Goal: Information Seeking & Learning: Learn about a topic

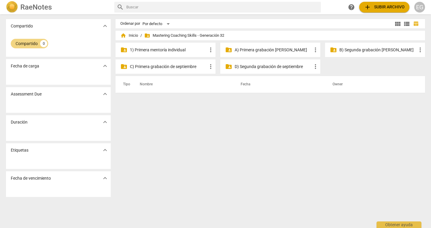
click at [161, 33] on span "folder_shared Mastering Coaching Skills - Generación 32" at bounding box center [184, 36] width 80 height 6
click at [162, 36] on span "folder_shared Mastering Coaching Skills - Generación 32" at bounding box center [184, 36] width 80 height 6
click at [146, 38] on span "folder_shared" at bounding box center [147, 36] width 6 height 6
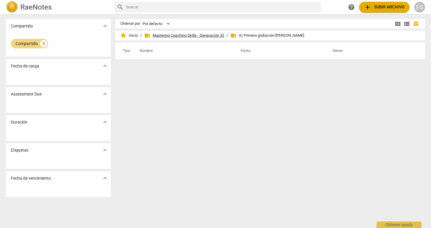
click at [170, 36] on span "folder_shared Mastering Coaching Skills - Generación 32" at bounding box center [184, 36] width 80 height 6
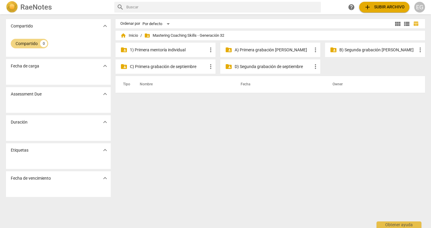
click at [360, 52] on p "B) Segunda grabación [PERSON_NAME]" at bounding box center [377, 50] width 77 height 6
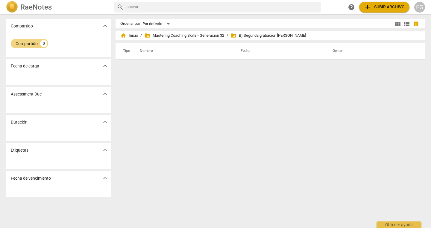
click at [188, 36] on span "folder_shared Mastering Coaching Skills - Generación 32" at bounding box center [184, 36] width 80 height 6
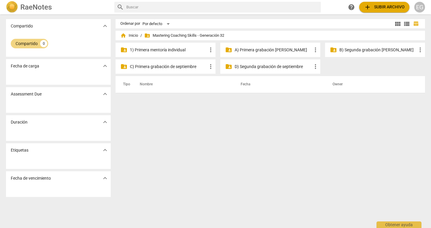
click at [266, 50] on p "A) Primera grabación [PERSON_NAME]" at bounding box center [272, 50] width 77 height 6
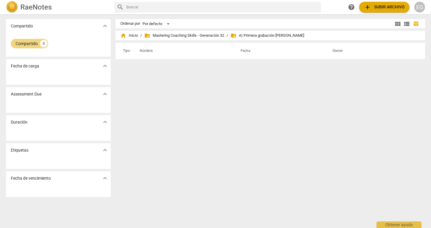
drag, startPoint x: 257, startPoint y: 35, endPoint x: 247, endPoint y: 35, distance: 10.5
click at [256, 35] on span "folder_shared A) Primera grabación [PERSON_NAME]" at bounding box center [267, 36] width 74 height 6
click at [214, 33] on span "folder_shared Mastering Coaching Skills - Generación 32" at bounding box center [184, 36] width 80 height 6
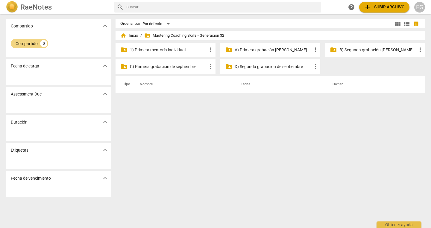
click at [354, 50] on p "B) Segunda grabación [PERSON_NAME]" at bounding box center [377, 50] width 77 height 6
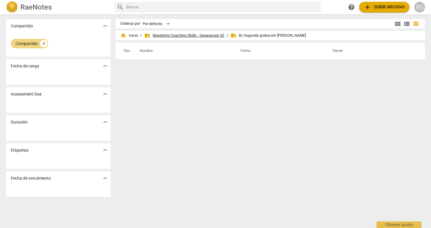
click at [205, 35] on span "folder_shared Mastering Coaching Skills - Generación 32" at bounding box center [184, 36] width 80 height 6
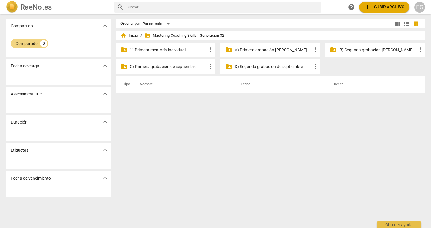
click at [266, 51] on p "A) Primera grabación [PERSON_NAME]" at bounding box center [272, 50] width 77 height 6
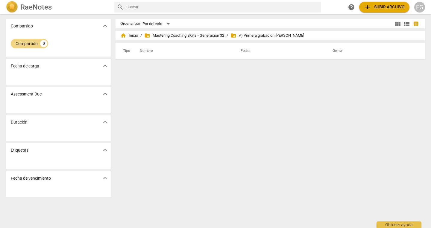
click at [186, 36] on span "folder_shared Mastering Coaching Skills - Generación 32" at bounding box center [184, 36] width 80 height 6
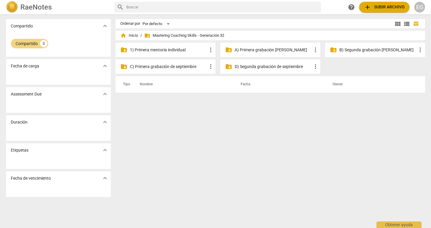
click at [356, 50] on p "B) Segunda grabación [PERSON_NAME]" at bounding box center [377, 50] width 77 height 6
